Goal: Transaction & Acquisition: Purchase product/service

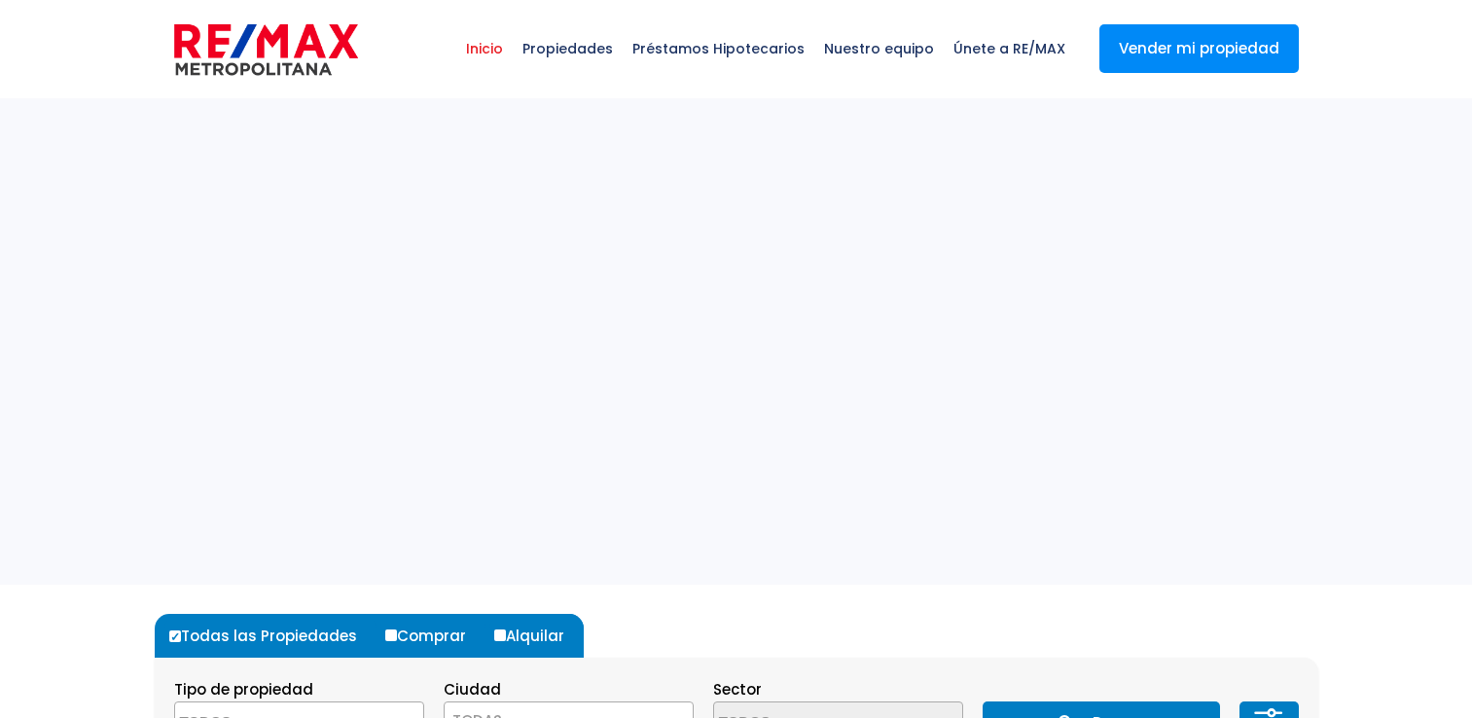
select select
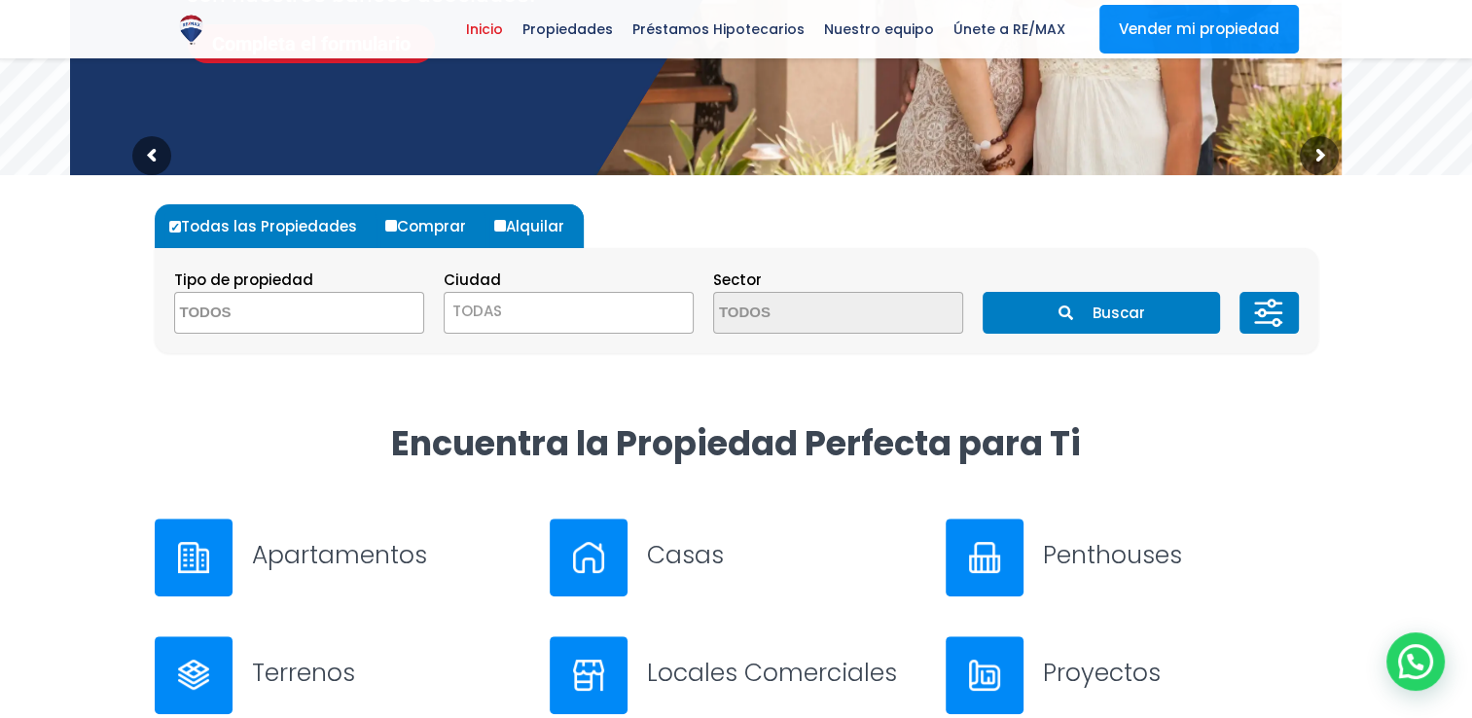
scroll to position [427, 0]
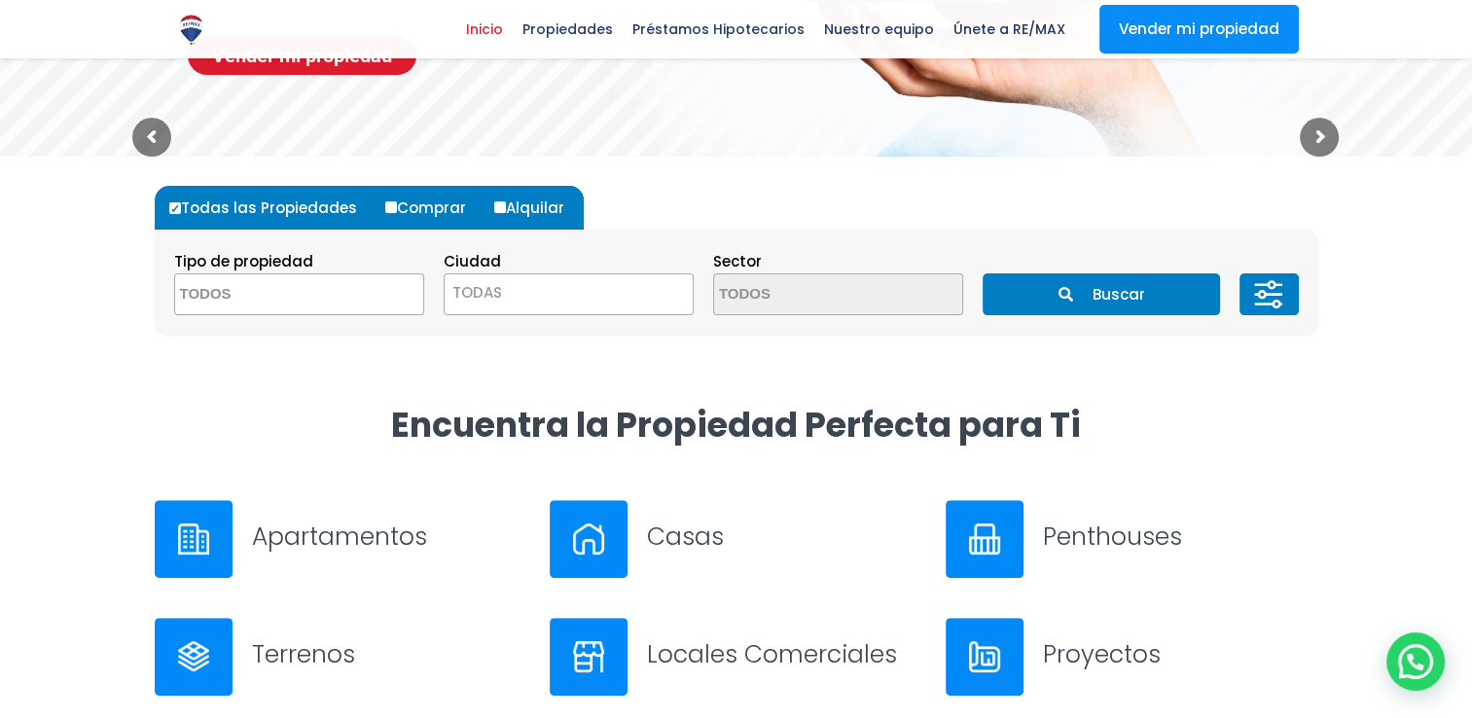
click at [385, 208] on input "Comprar" at bounding box center [391, 207] width 12 height 12
radio input "true"
click at [409, 305] on span at bounding box center [299, 294] width 250 height 42
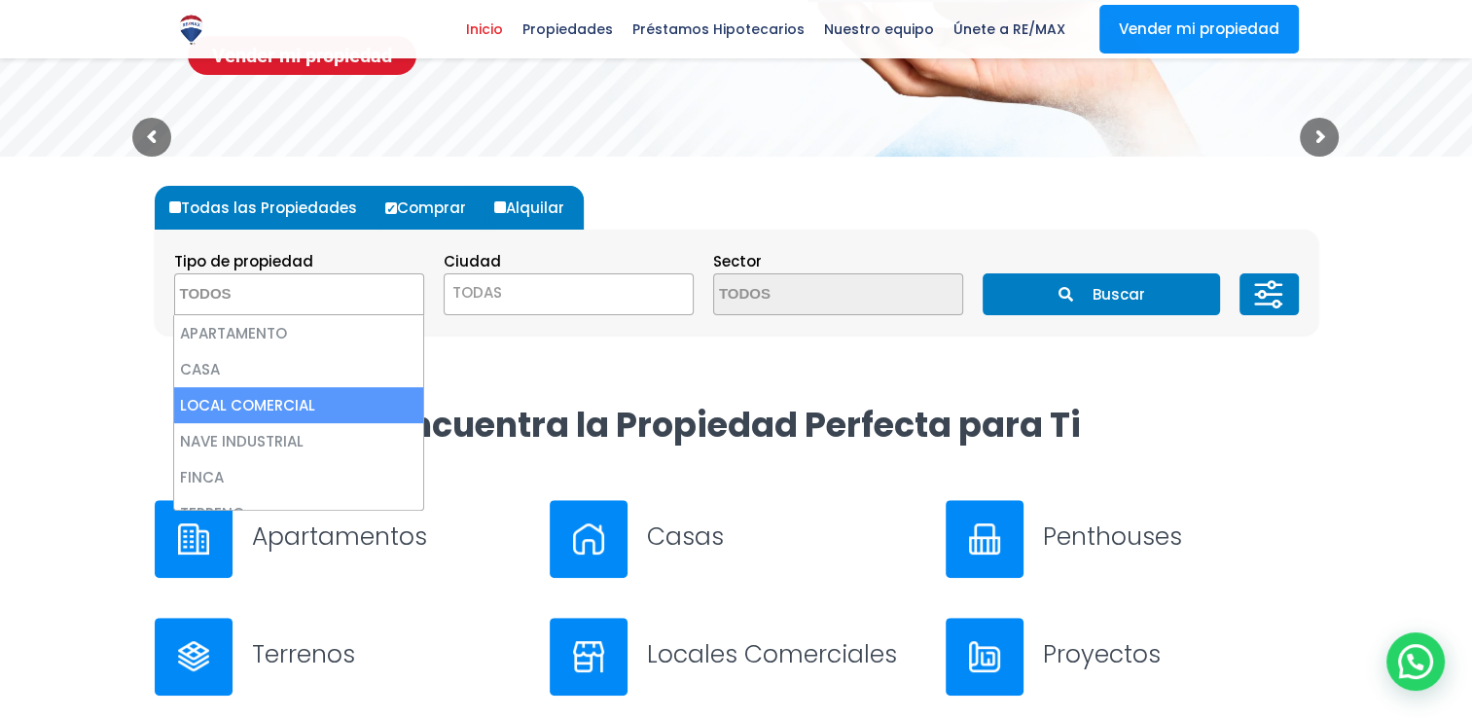
select select "comercial+site"
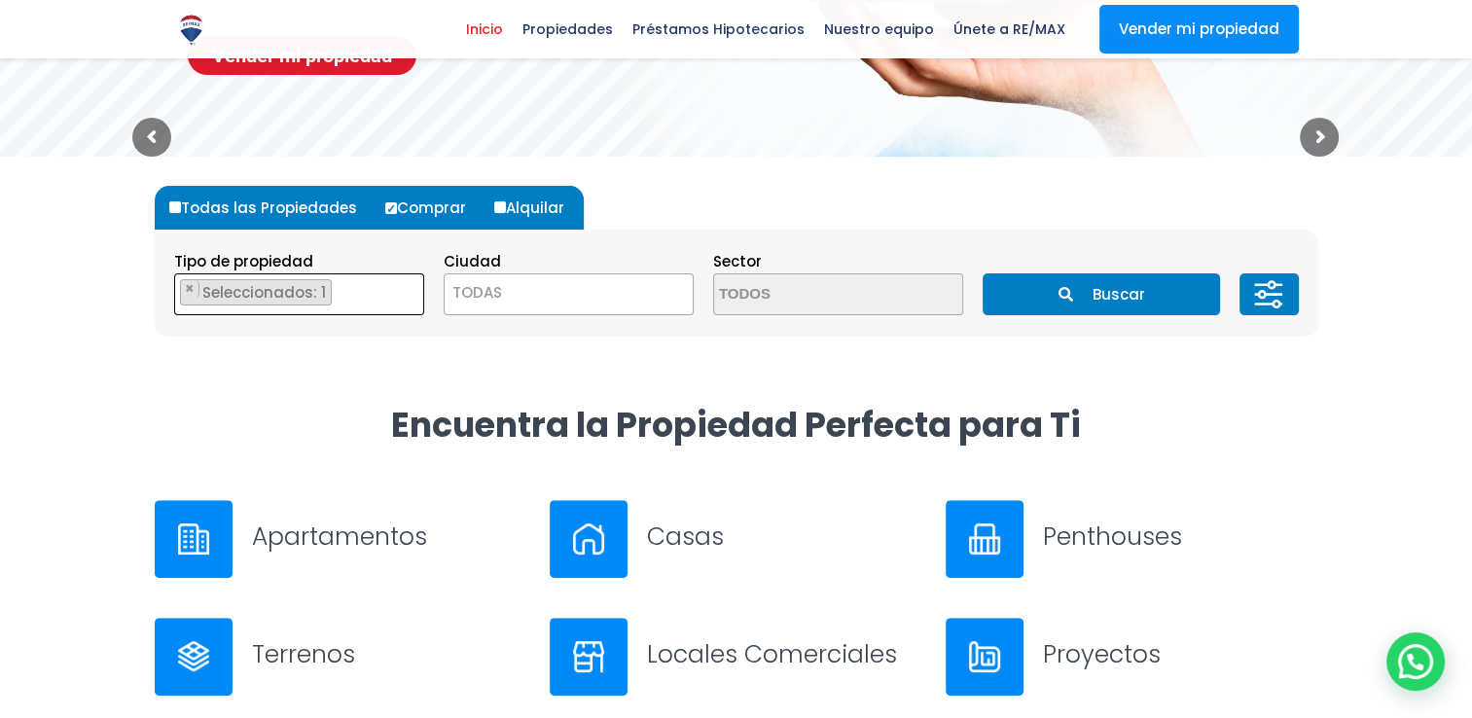
scroll to position [45, 0]
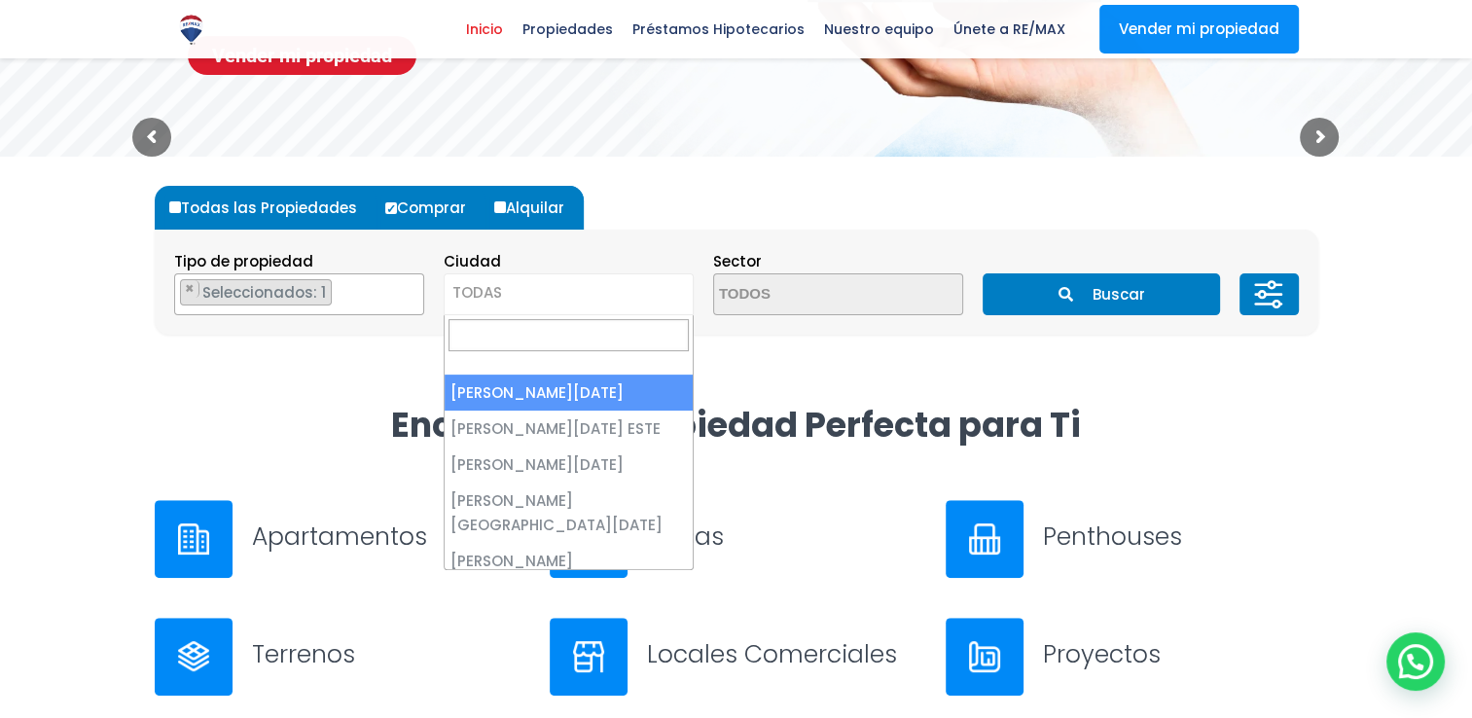
click at [595, 302] on span "TODAS" at bounding box center [569, 292] width 248 height 27
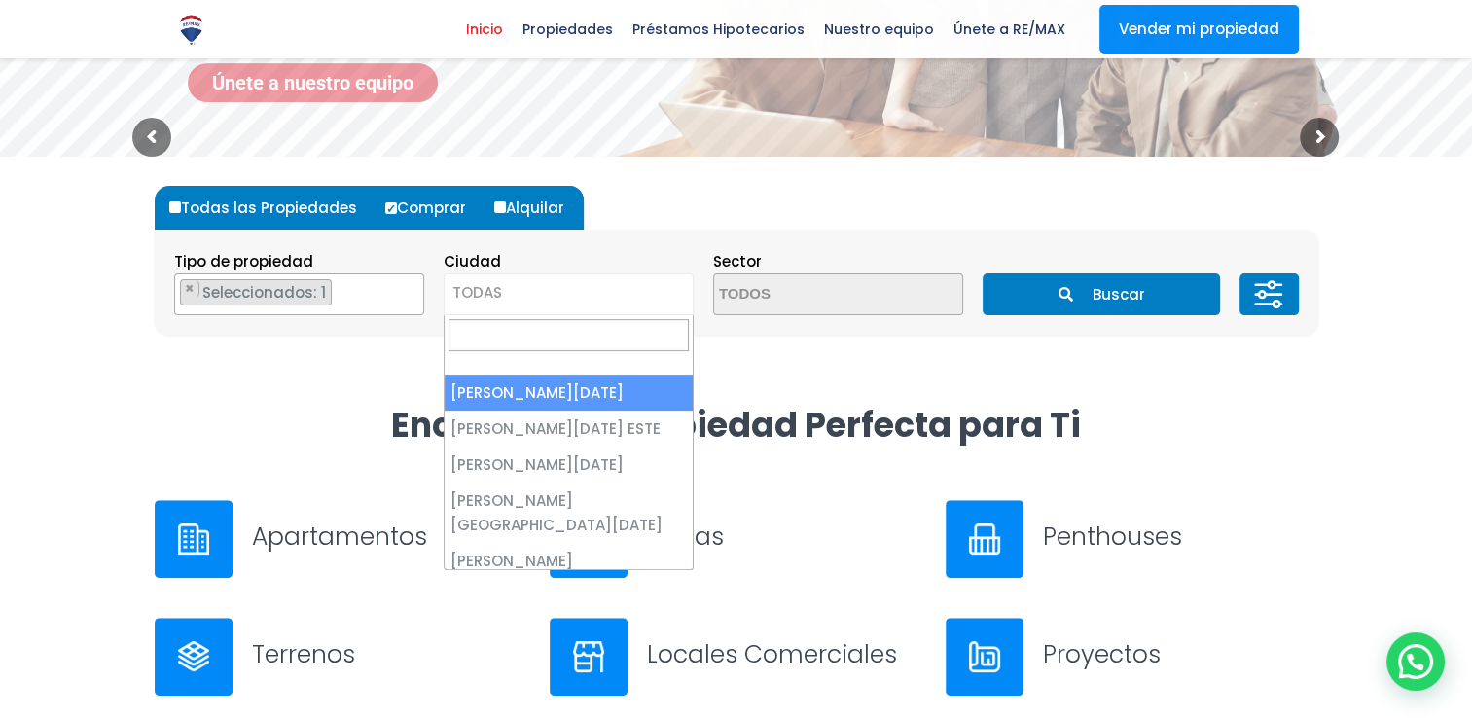
select select "1"
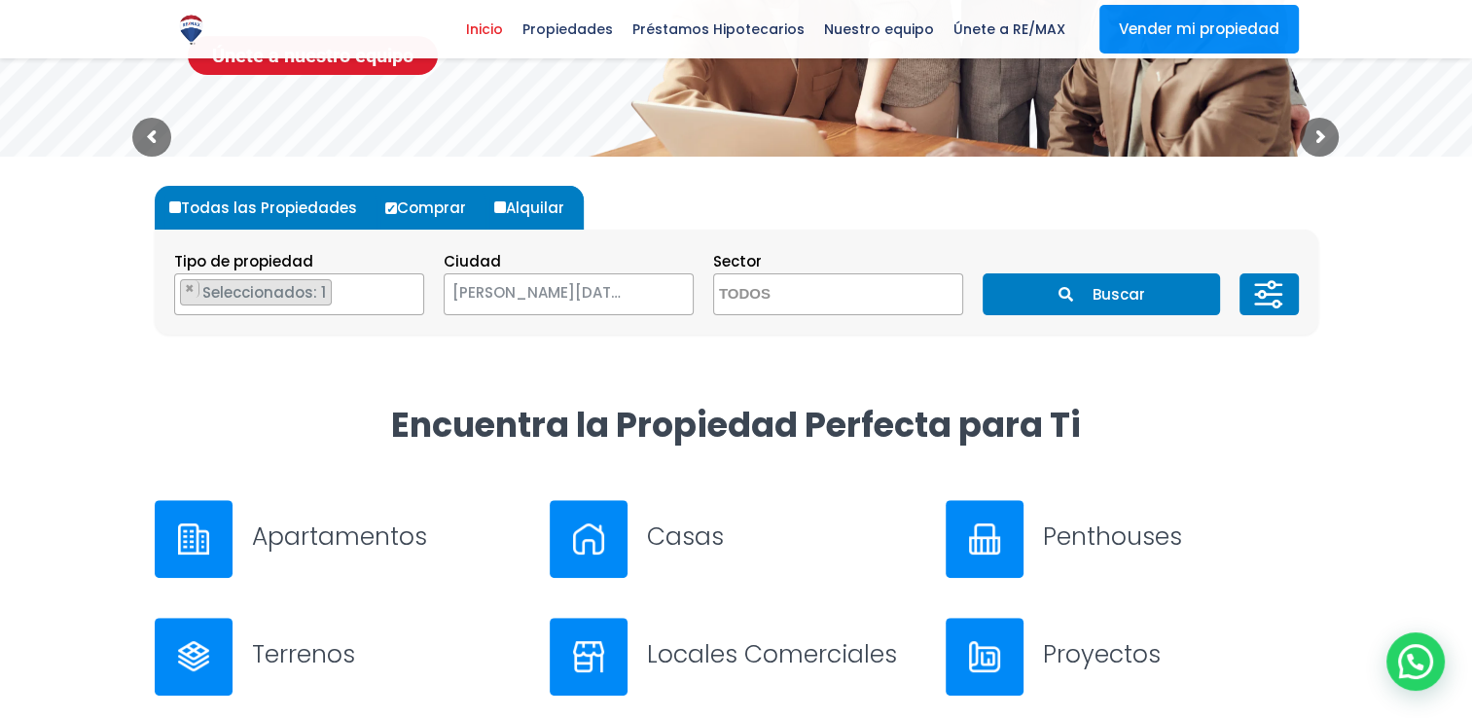
click at [1105, 294] on button "Buscar" at bounding box center [1101, 294] width 237 height 42
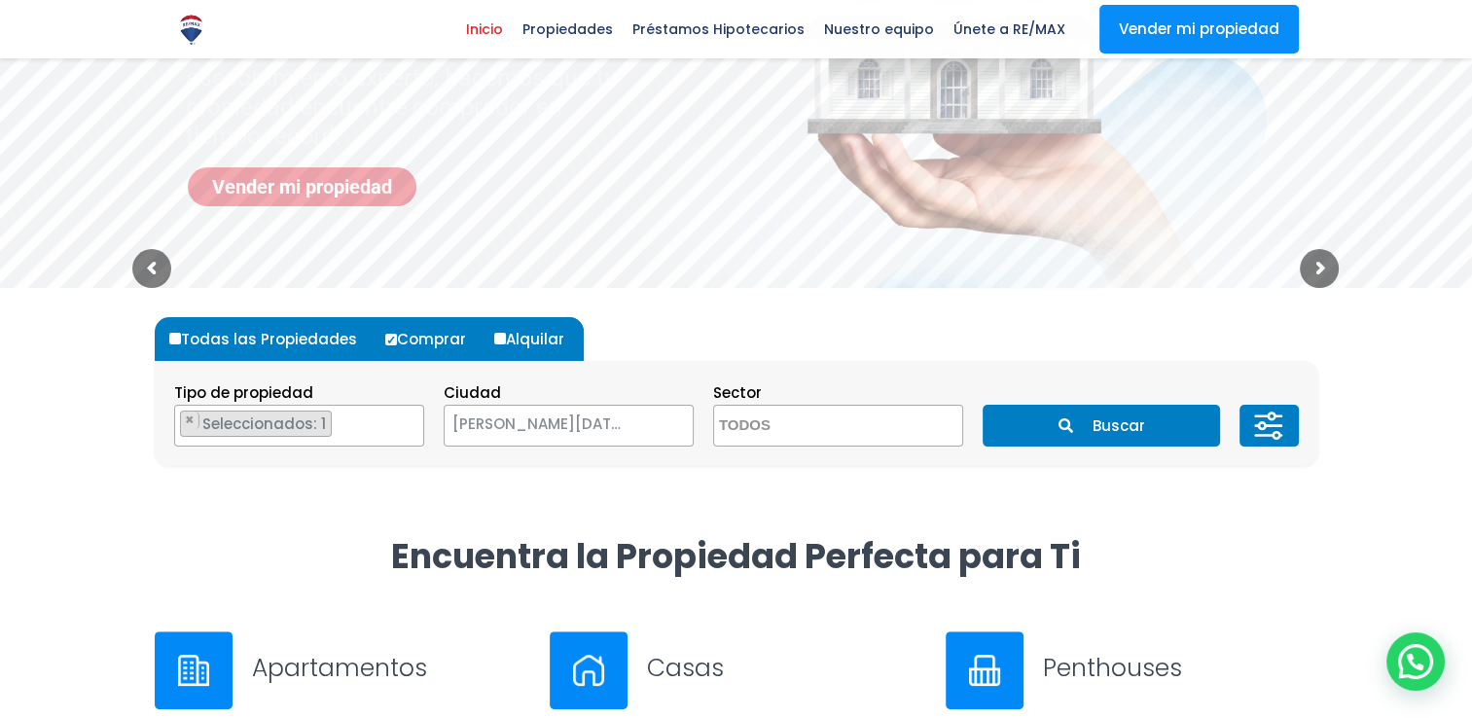
scroll to position [0, 0]
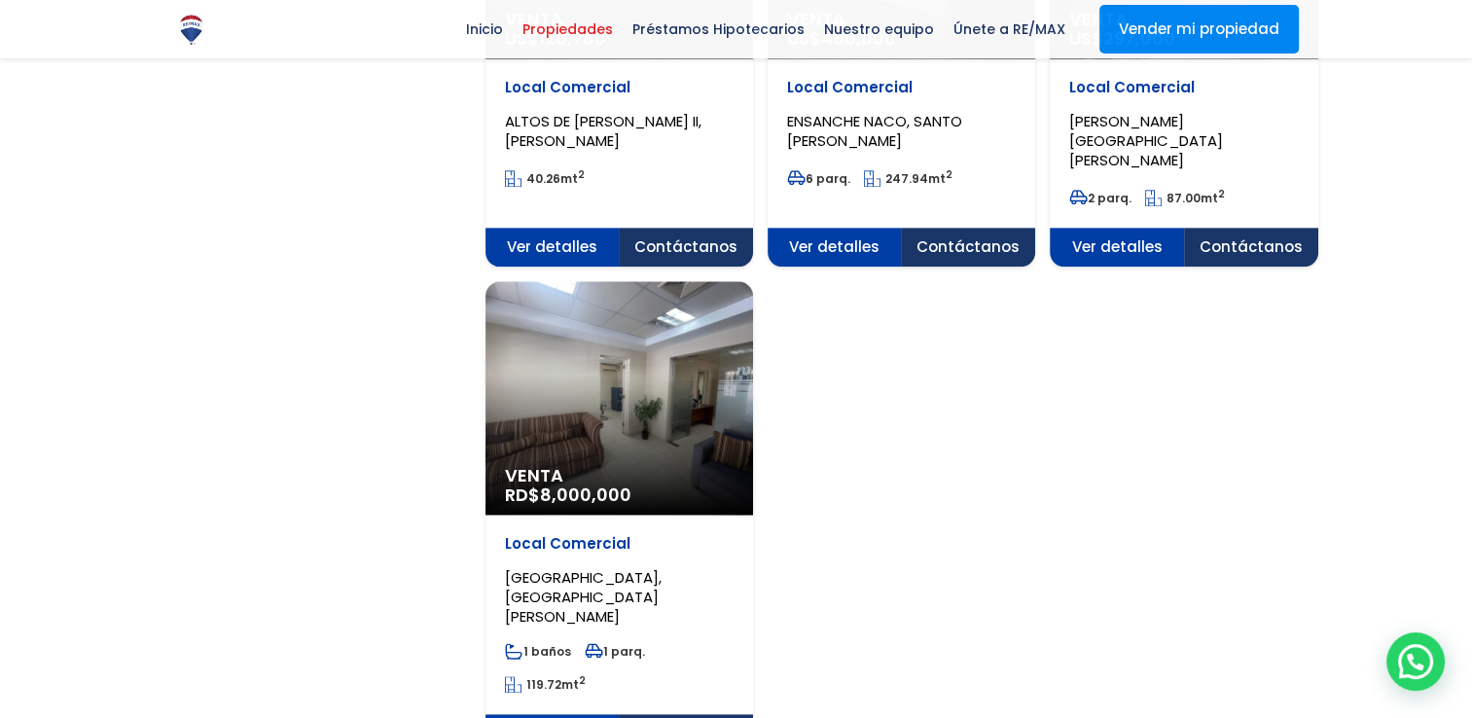
scroll to position [2376, 0]
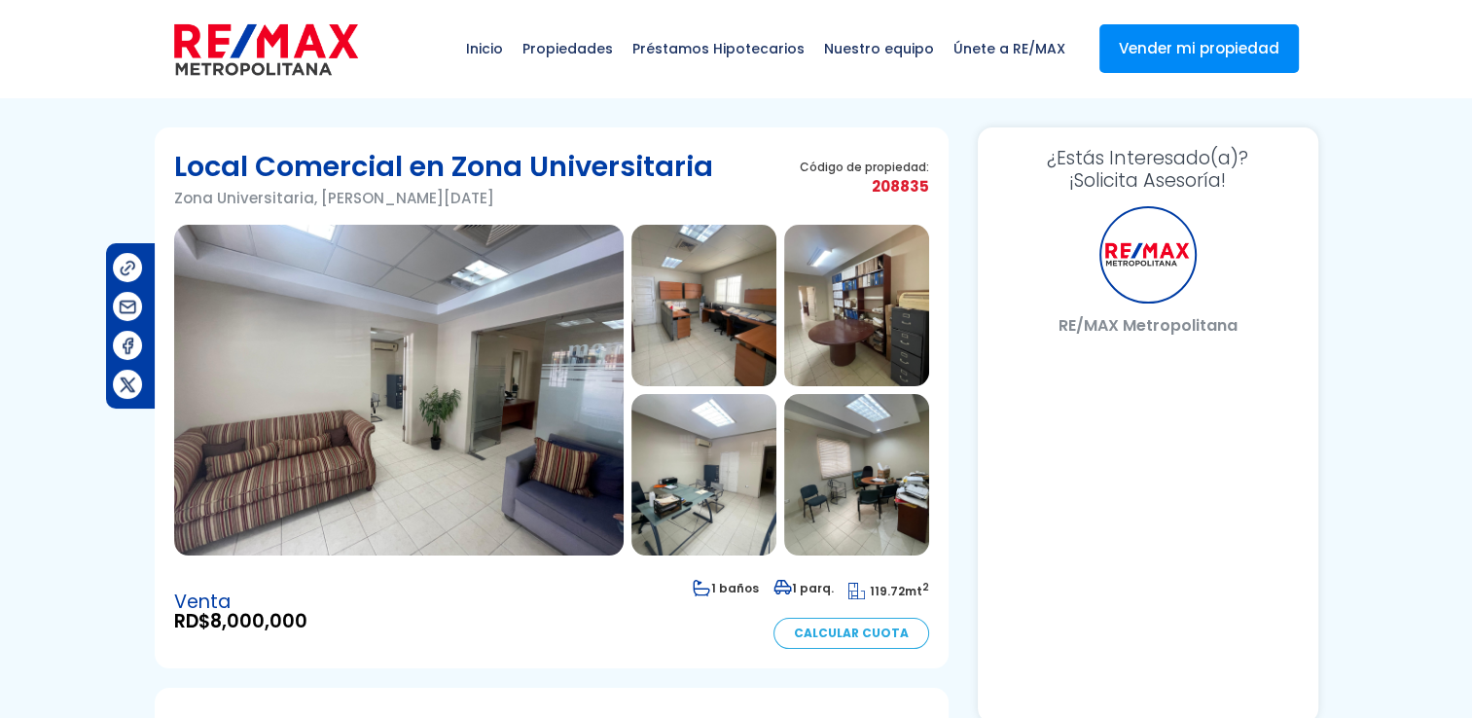
select select "DO"
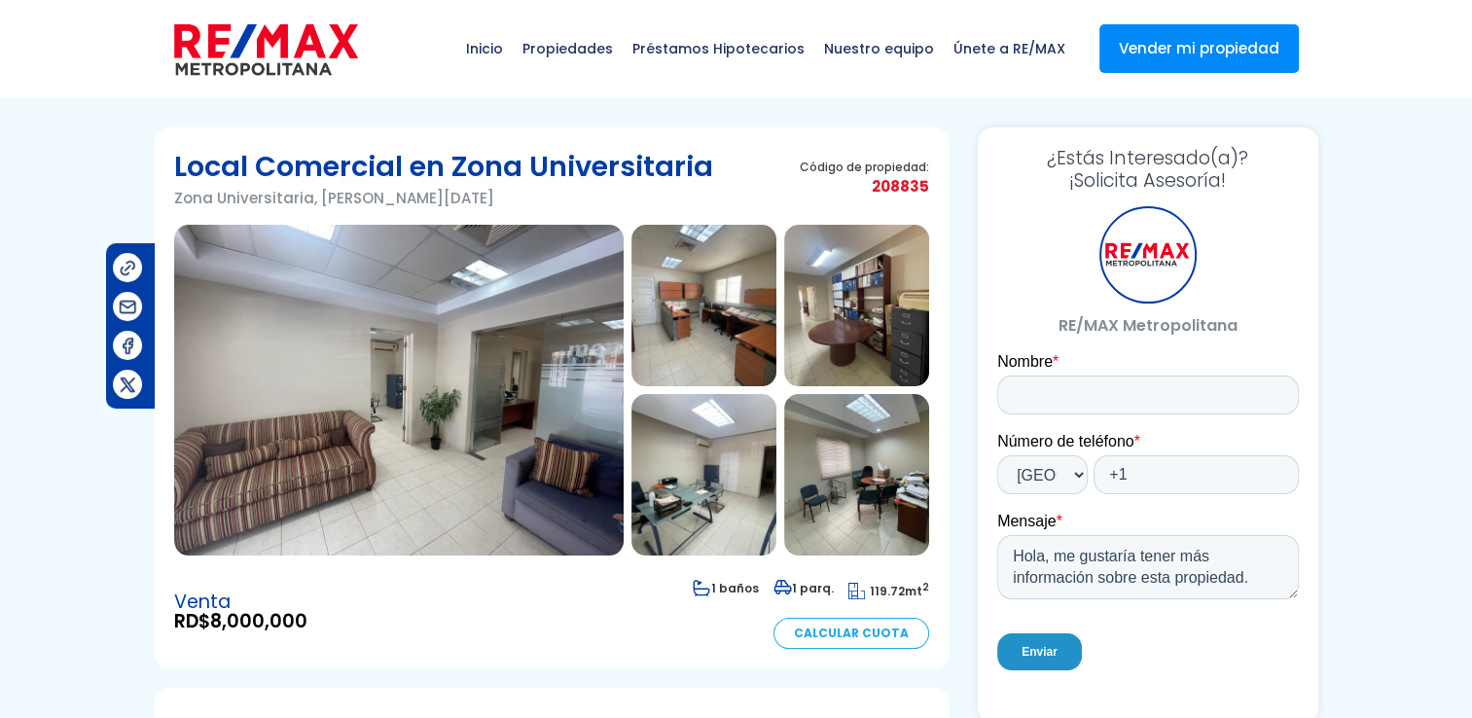
click at [736, 317] on img at bounding box center [703, 306] width 145 height 162
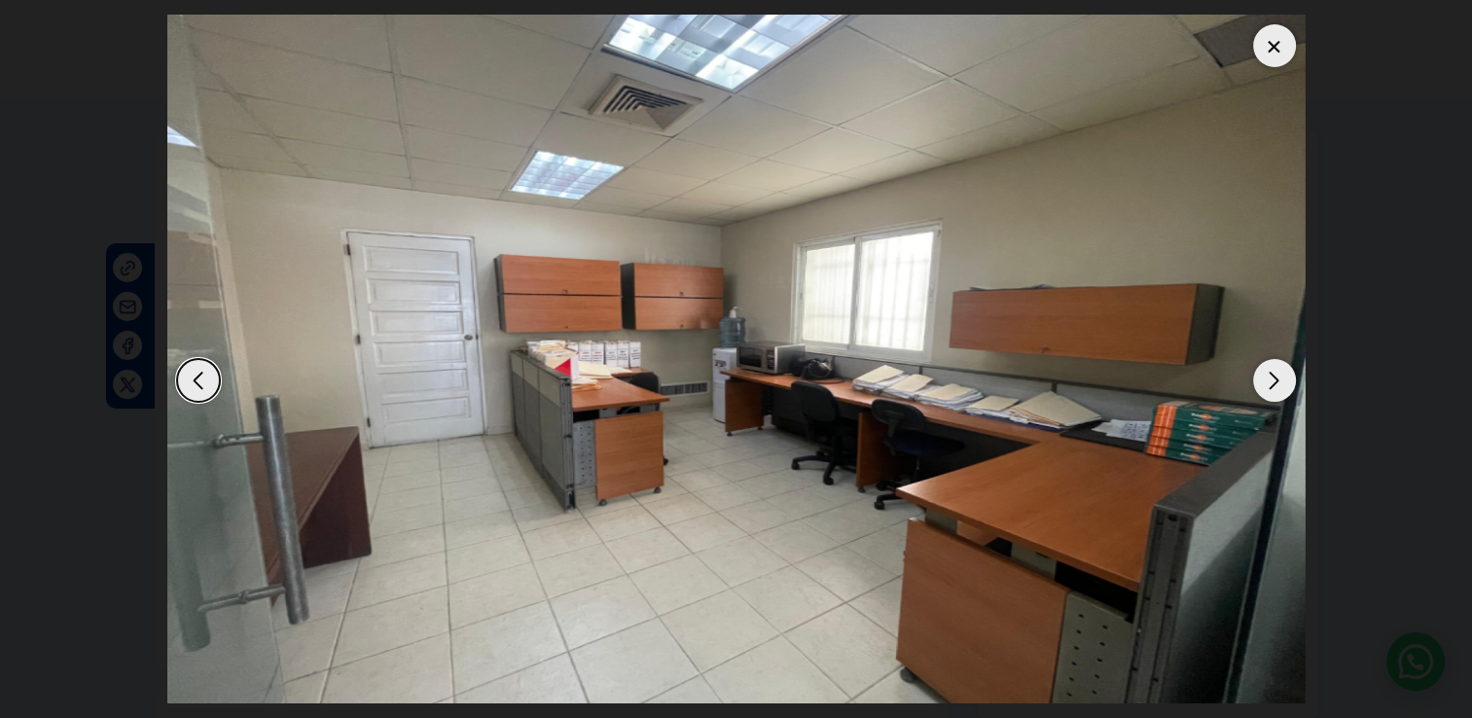
click at [1279, 377] on div "Next slide" at bounding box center [1274, 380] width 43 height 43
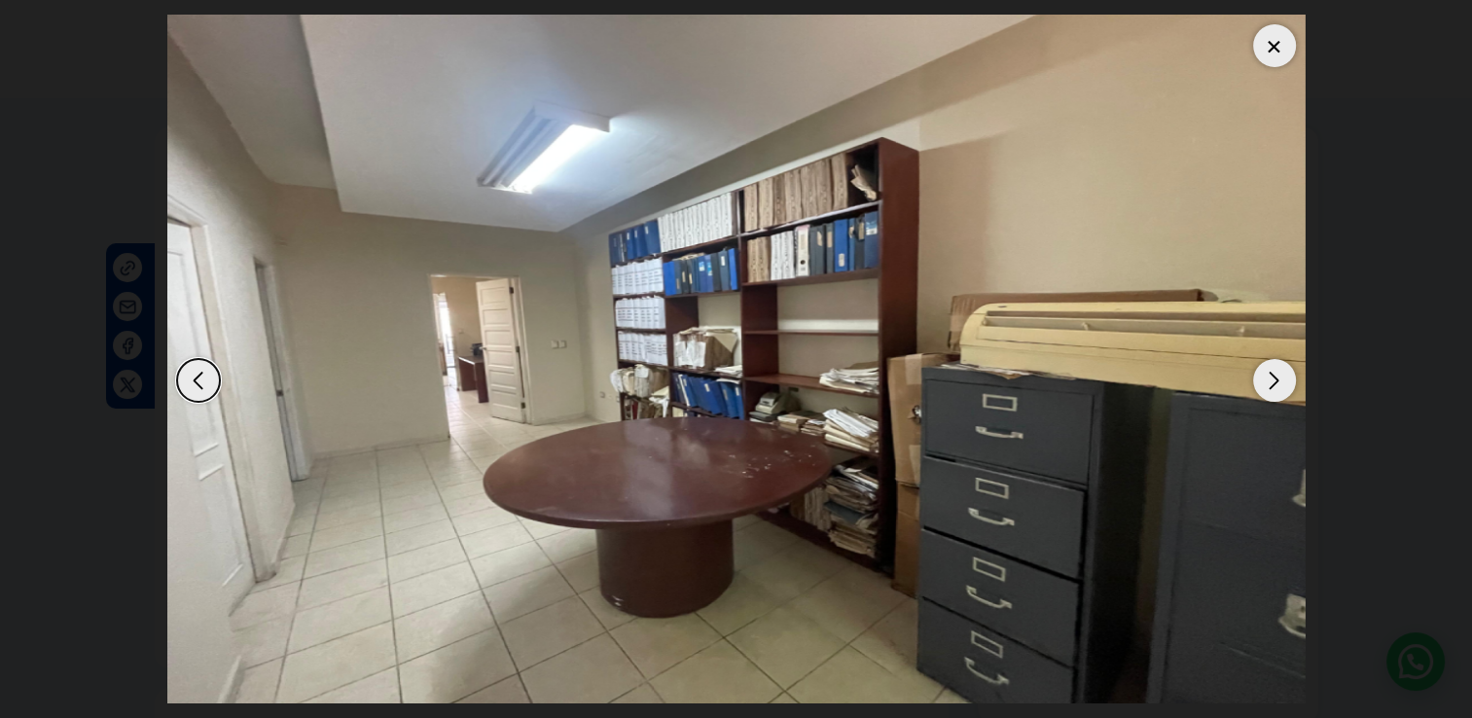
click at [1279, 377] on div "Next slide" at bounding box center [1274, 380] width 43 height 43
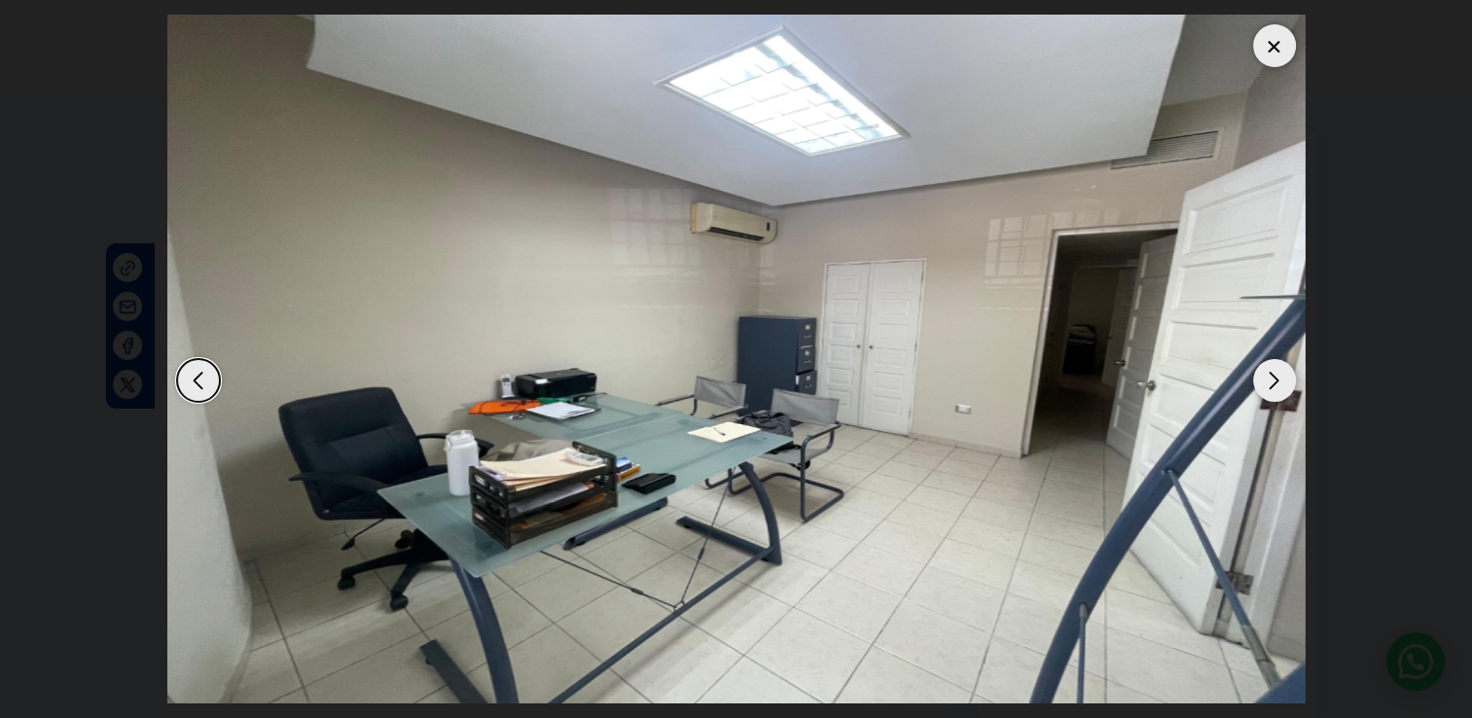
click at [1279, 377] on div "Next slide" at bounding box center [1274, 380] width 43 height 43
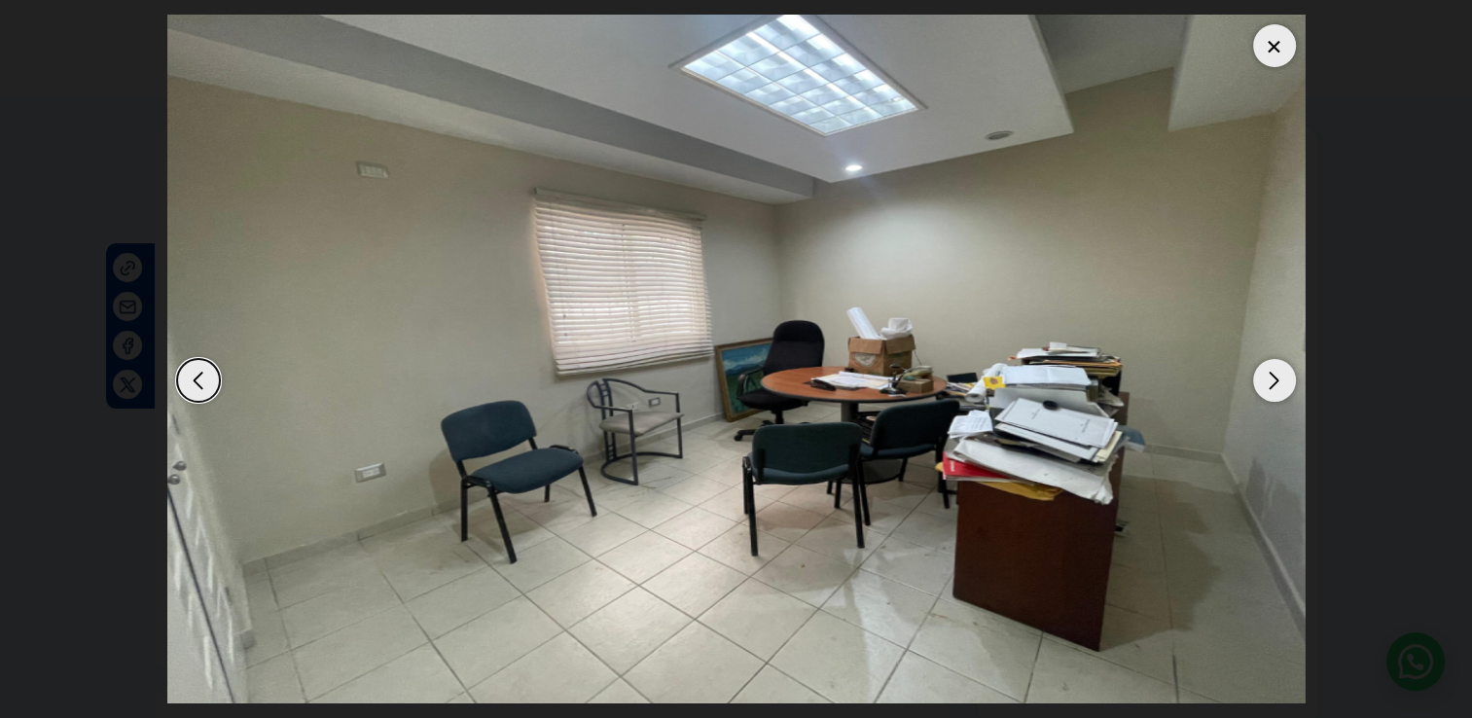
click at [1279, 377] on div "Next slide" at bounding box center [1274, 380] width 43 height 43
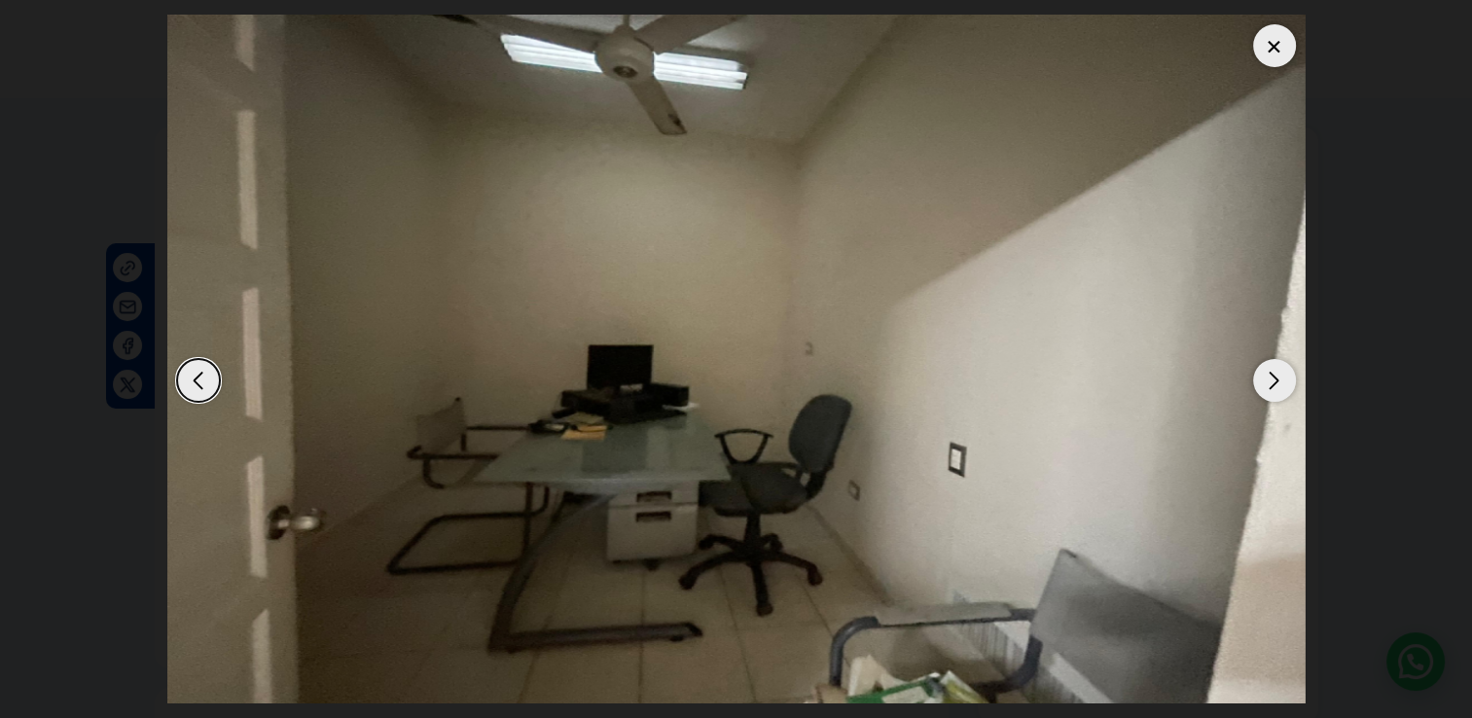
click at [1279, 377] on div "Next slide" at bounding box center [1274, 380] width 43 height 43
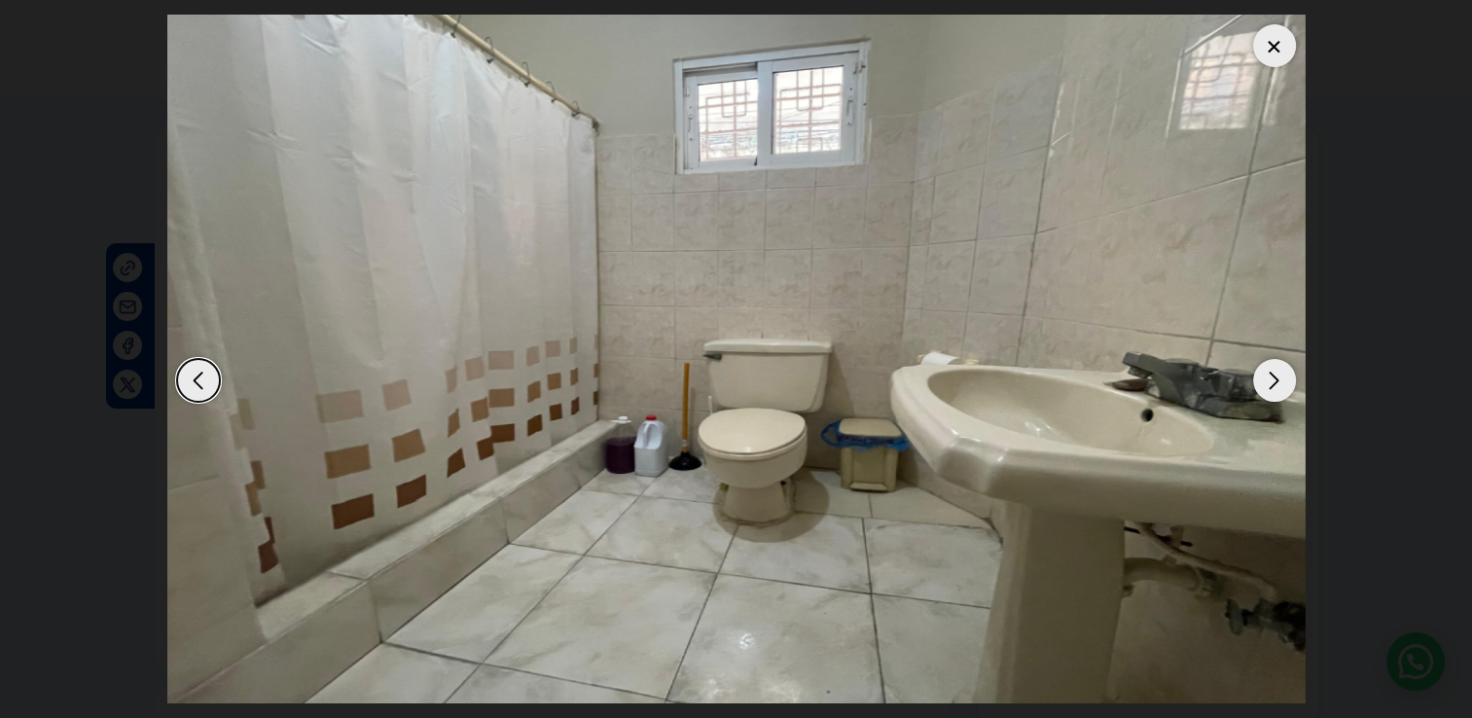
click at [1279, 377] on div "Next slide" at bounding box center [1274, 380] width 43 height 43
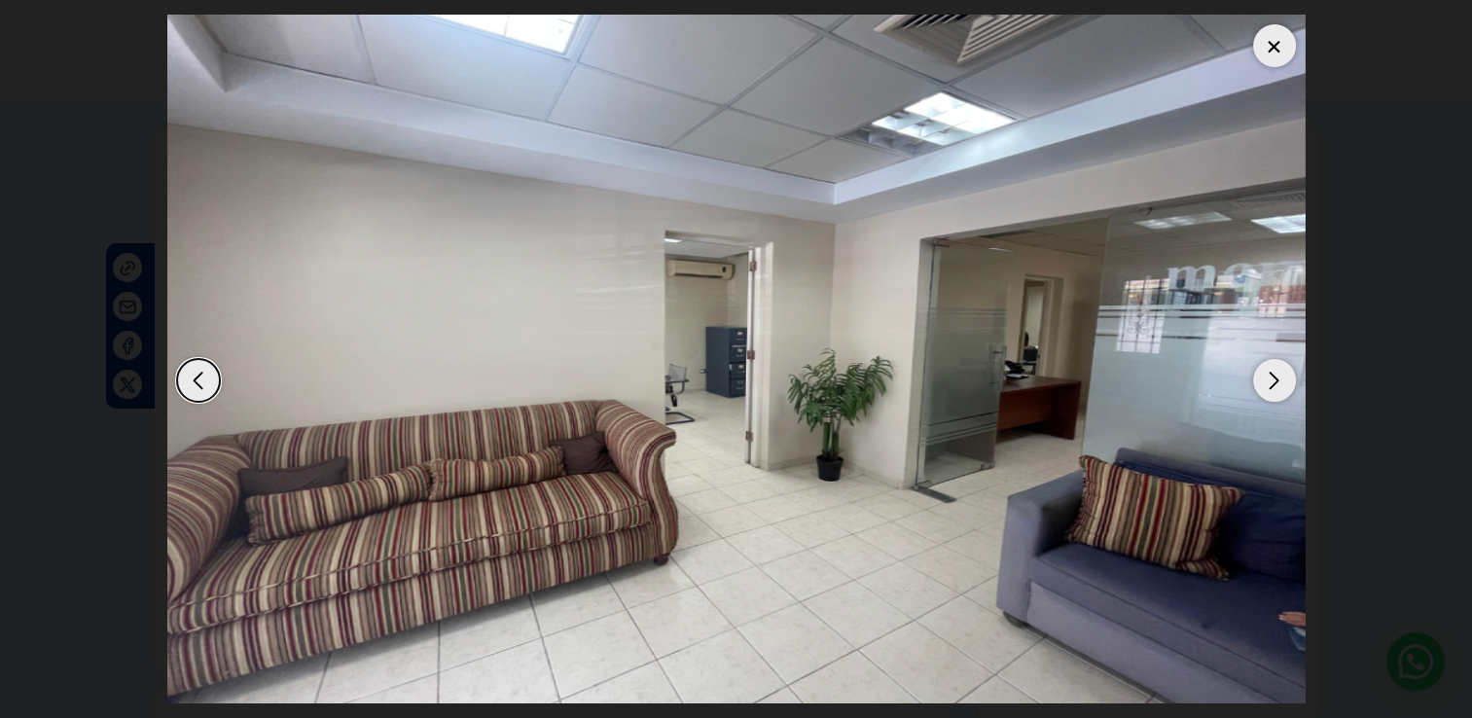
click at [1278, 377] on div "Next slide" at bounding box center [1274, 380] width 43 height 43
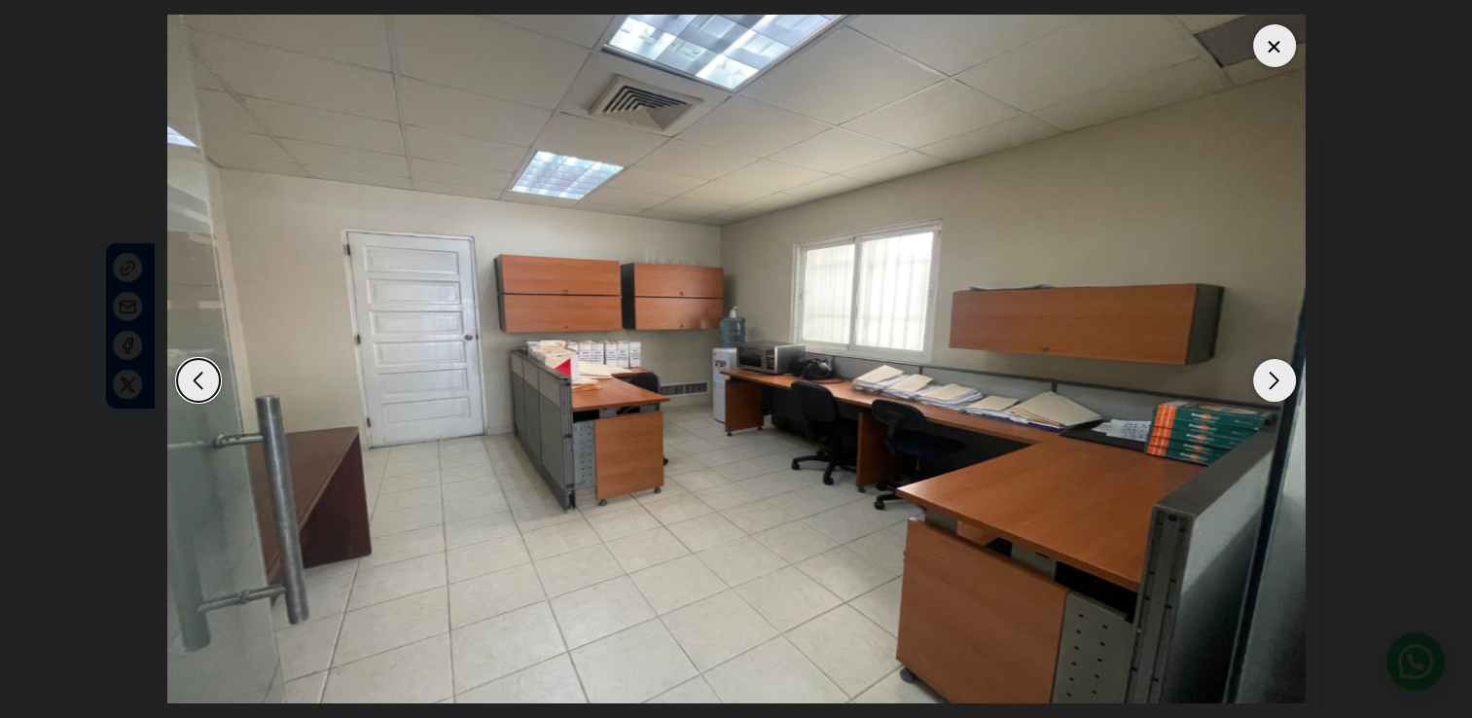
click at [1278, 377] on div "Next slide" at bounding box center [1274, 380] width 43 height 43
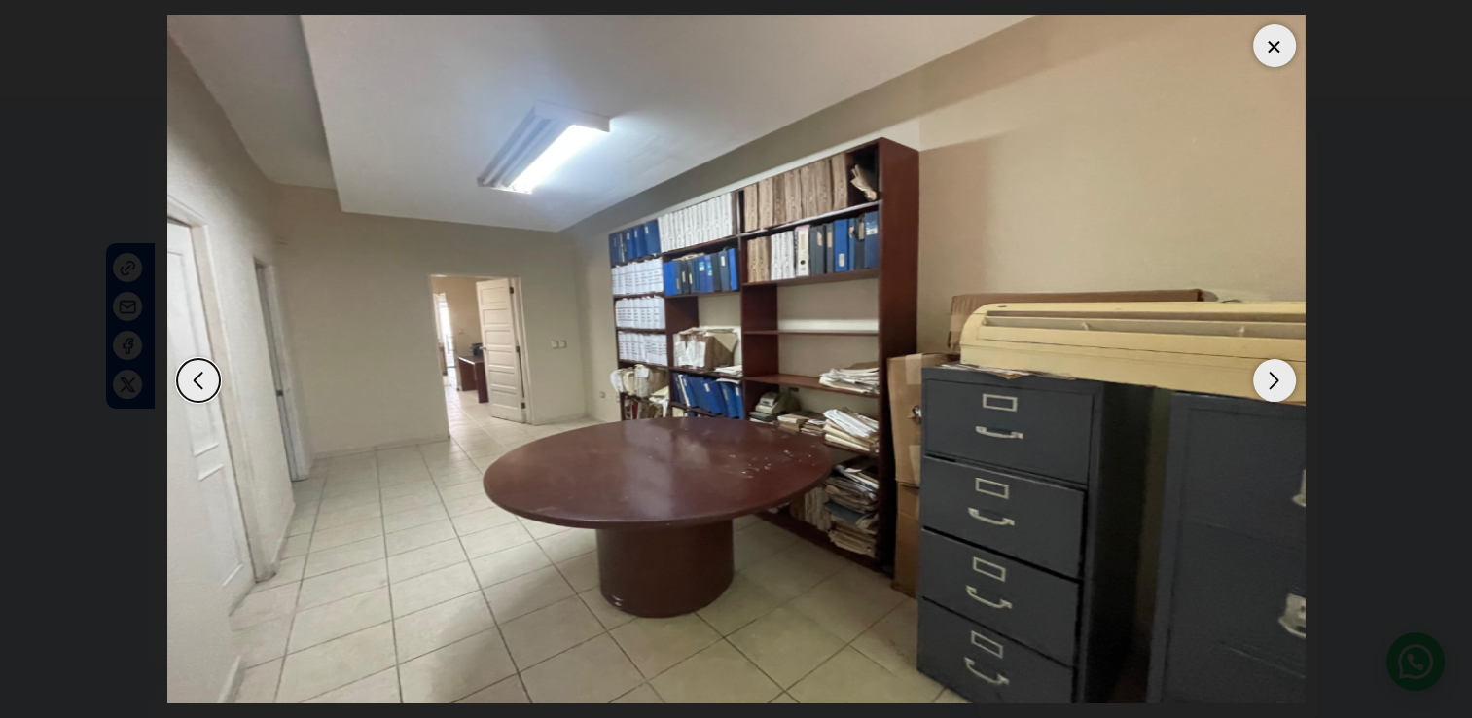
click at [1278, 377] on div "Next slide" at bounding box center [1274, 380] width 43 height 43
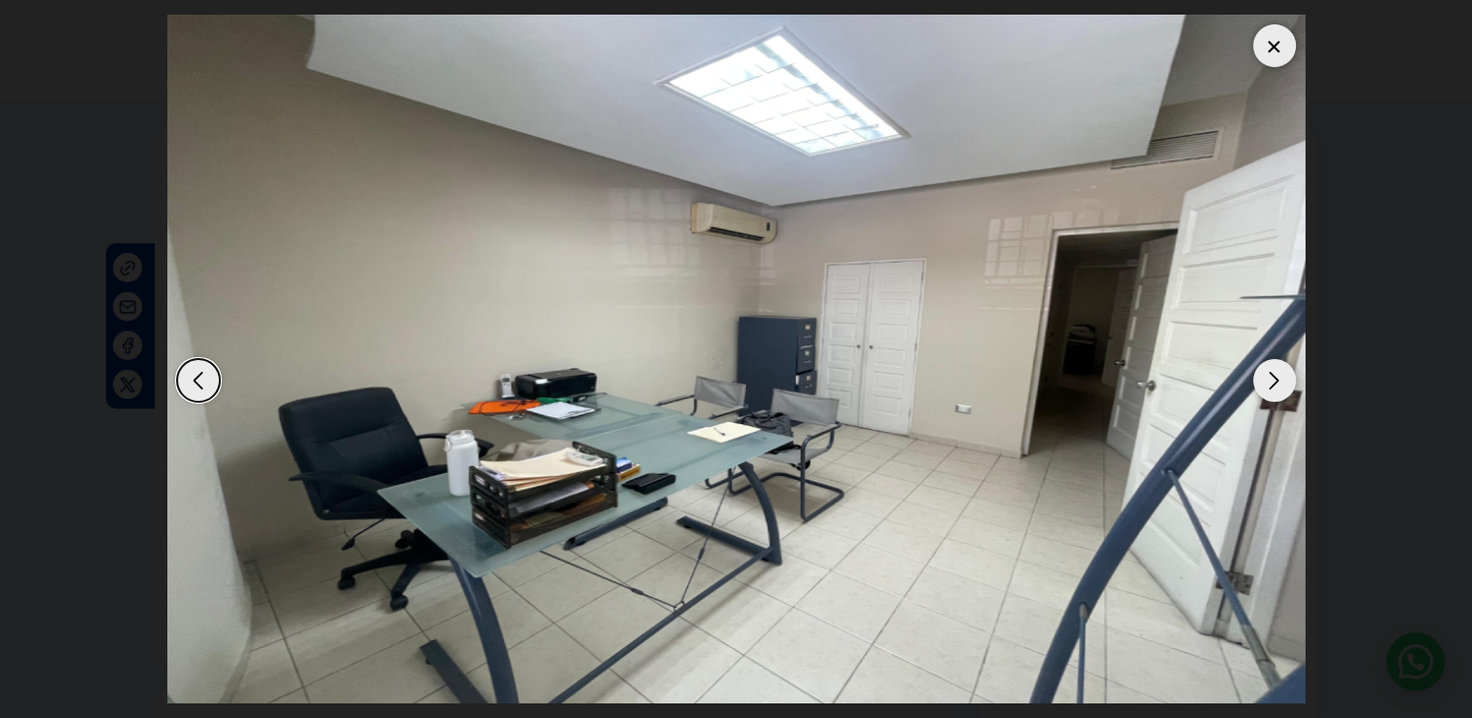
click at [1278, 377] on div "Next slide" at bounding box center [1274, 380] width 43 height 43
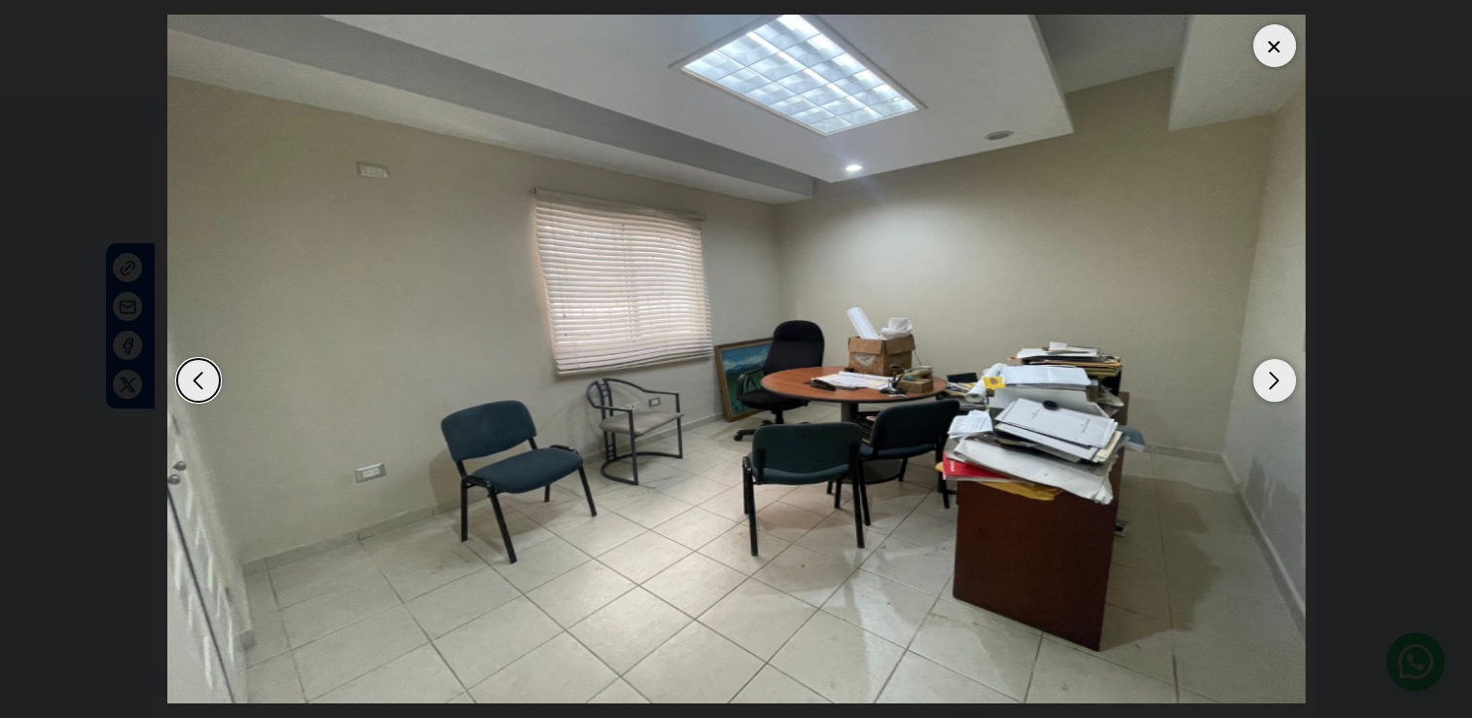
click at [1281, 59] on div at bounding box center [1274, 45] width 43 height 43
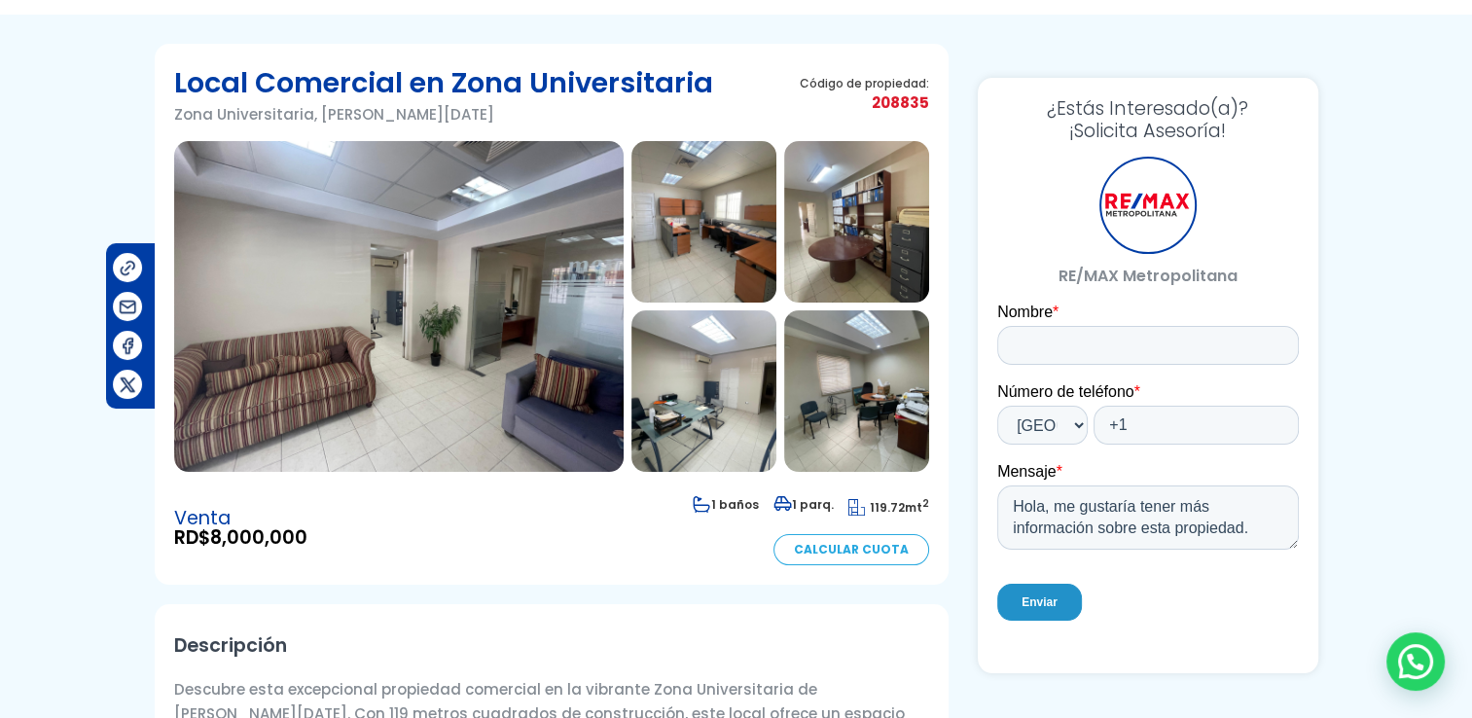
scroll to position [78, 0]
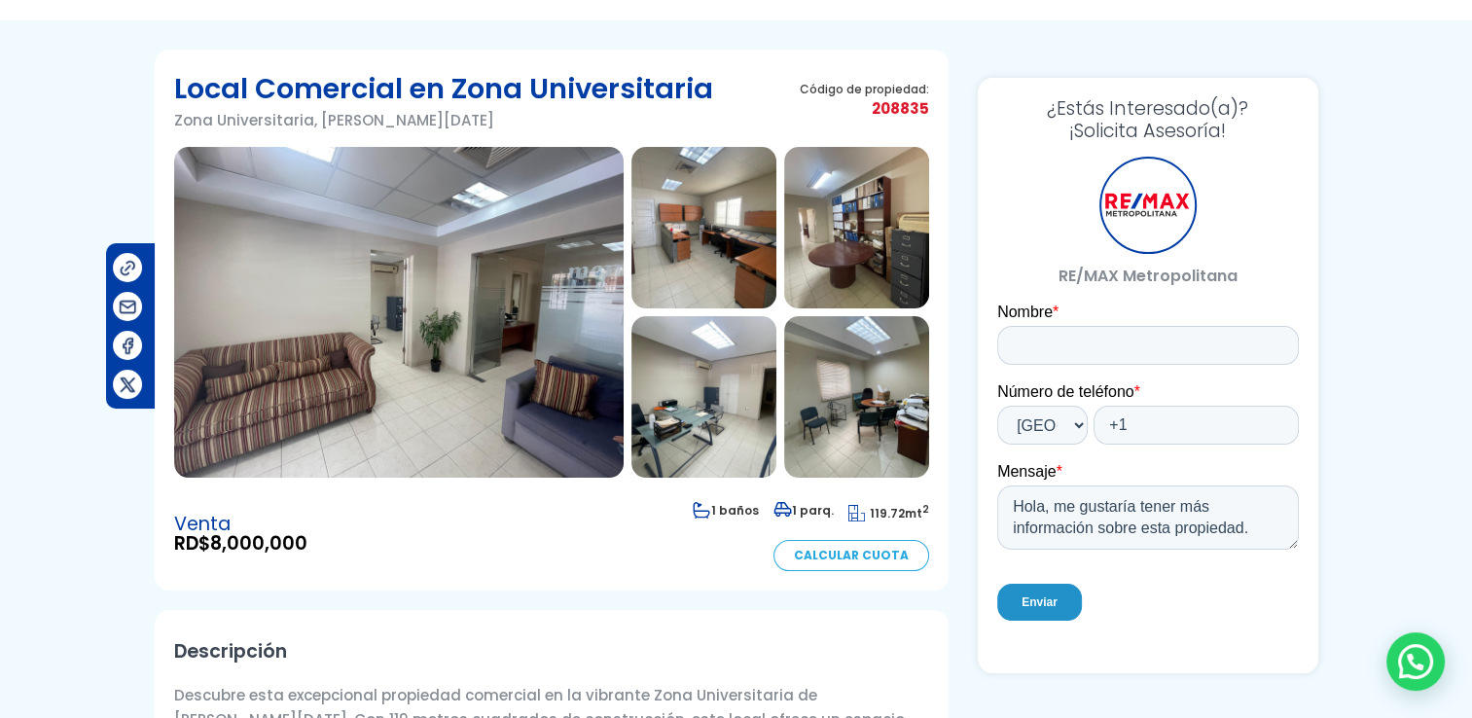
click at [497, 348] on img at bounding box center [399, 312] width 450 height 331
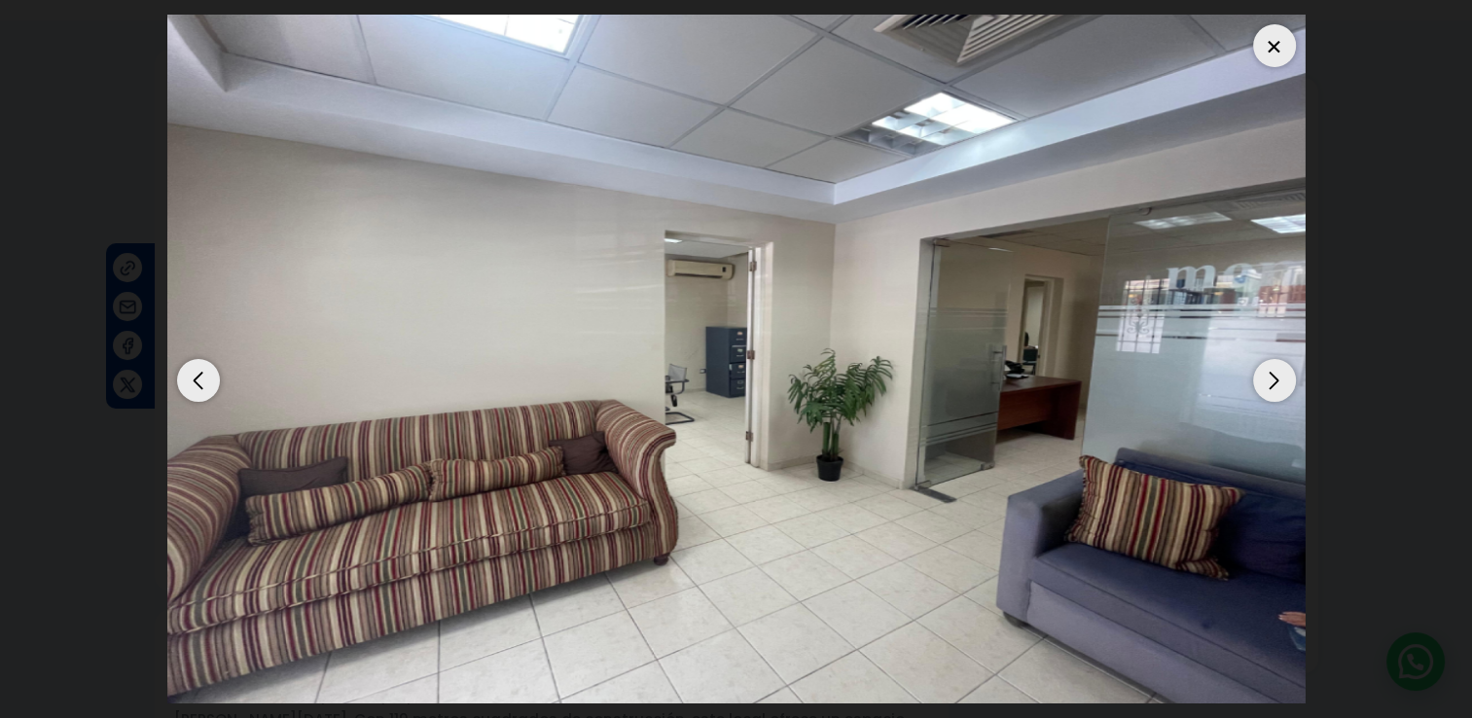
click at [1272, 378] on div "Next slide" at bounding box center [1274, 380] width 43 height 43
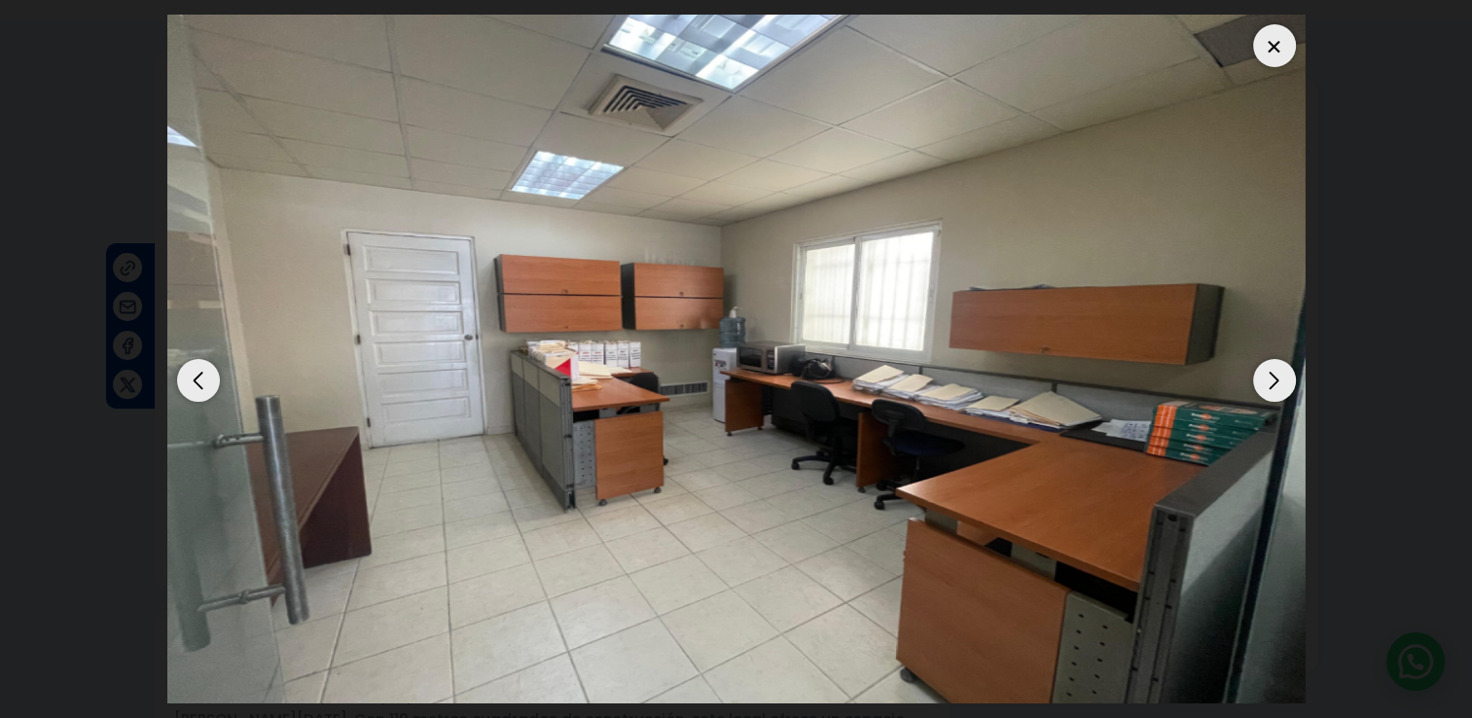
click at [1280, 44] on div at bounding box center [1274, 45] width 43 height 43
